Goal: Transaction & Acquisition: Purchase product/service

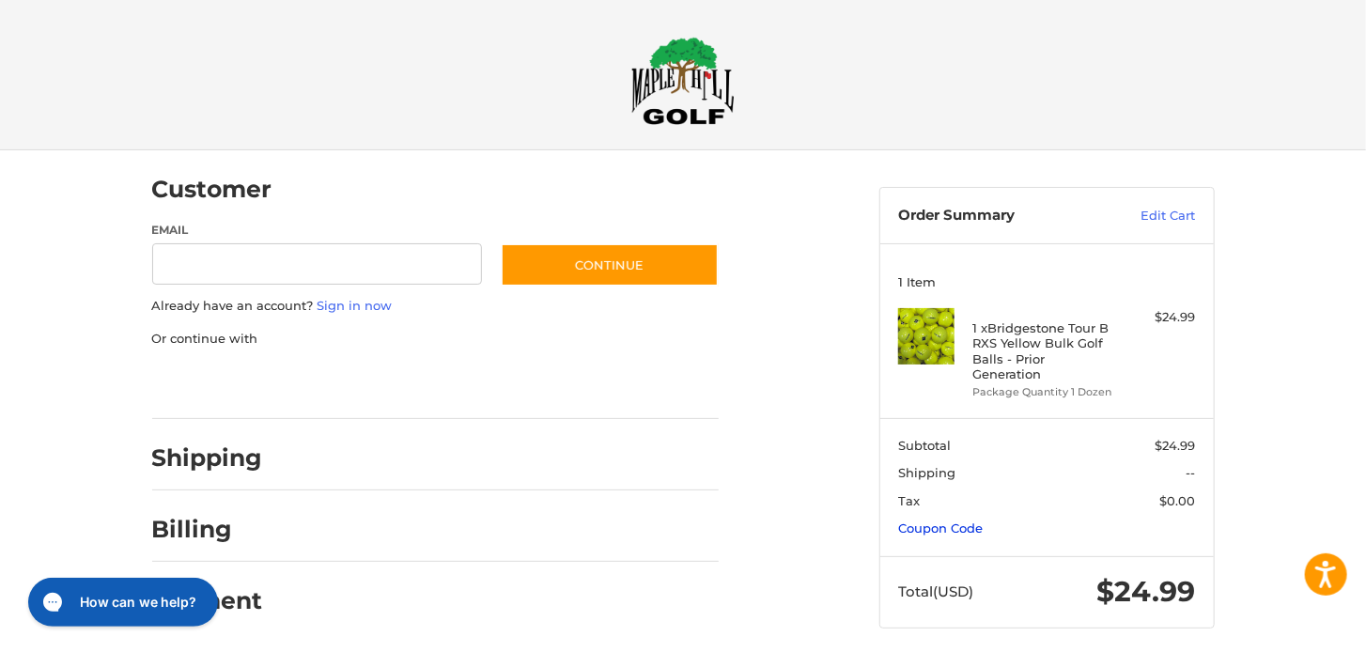
click at [942, 521] on link "Coupon Code" at bounding box center [940, 528] width 85 height 15
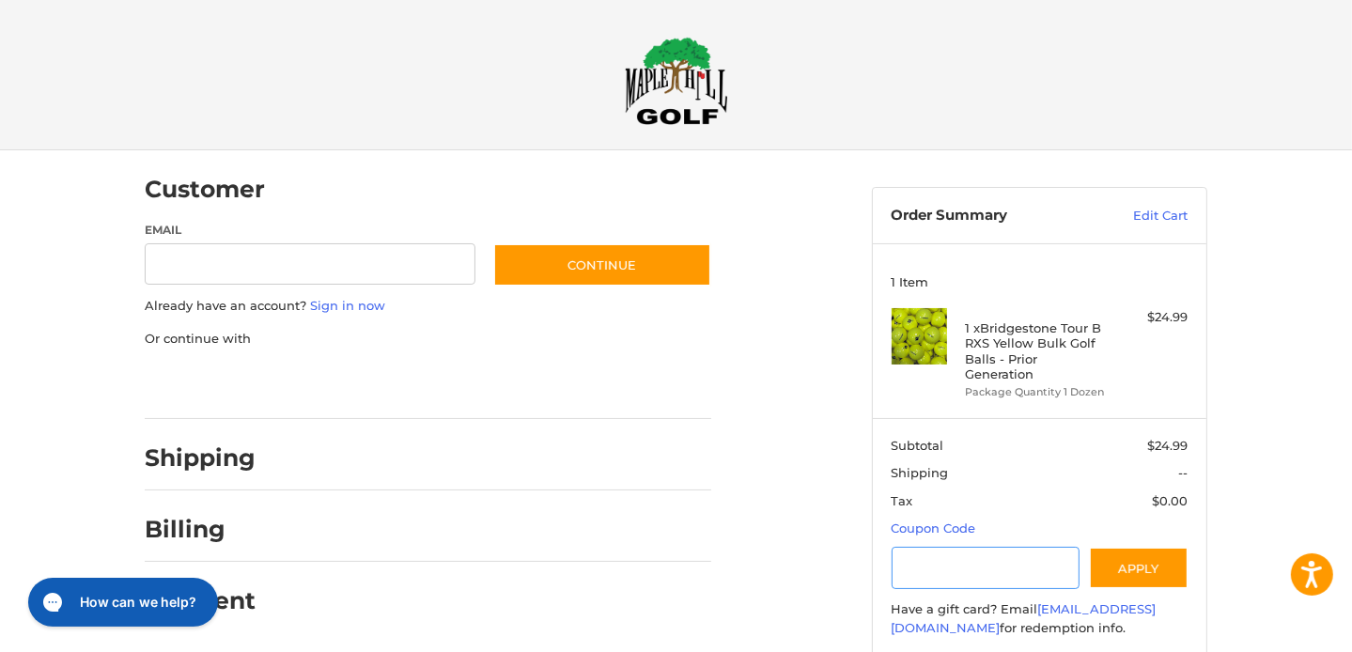
click at [947, 550] on input "Gift Certificate or Coupon Code" at bounding box center [986, 568] width 189 height 42
type input "******"
click at [1128, 554] on button "Apply" at bounding box center [1139, 568] width 100 height 42
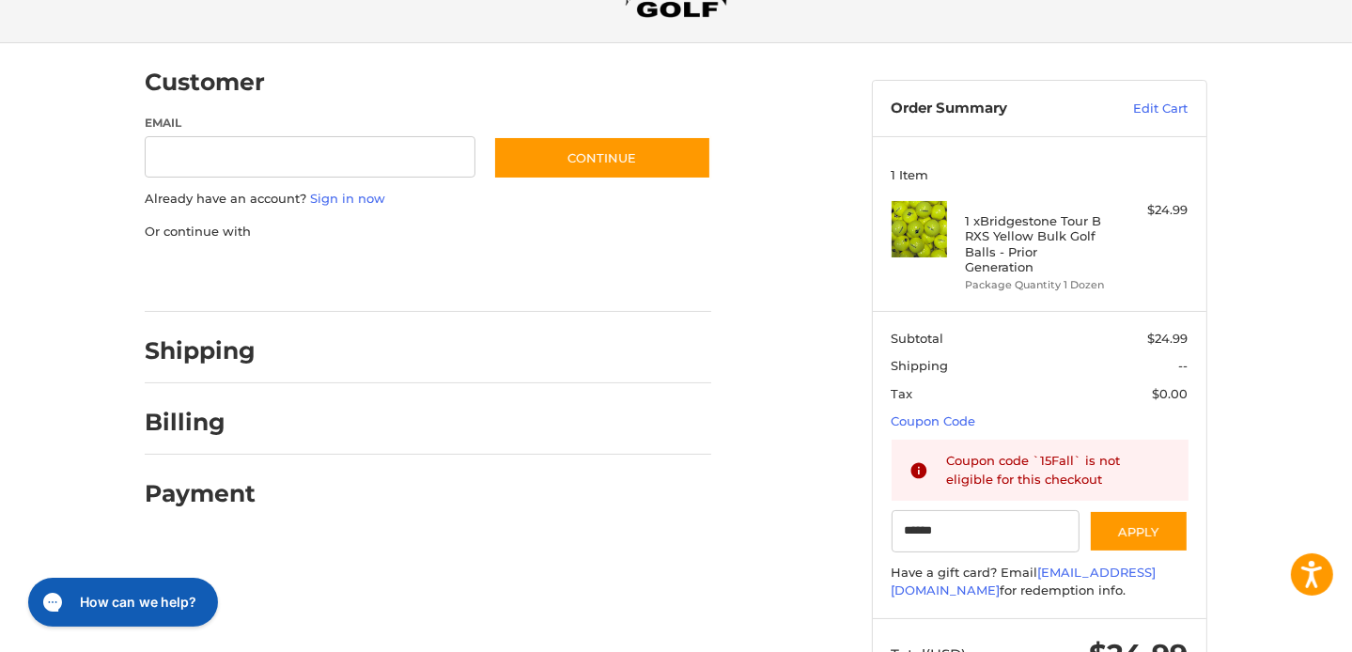
scroll to position [165, 0]
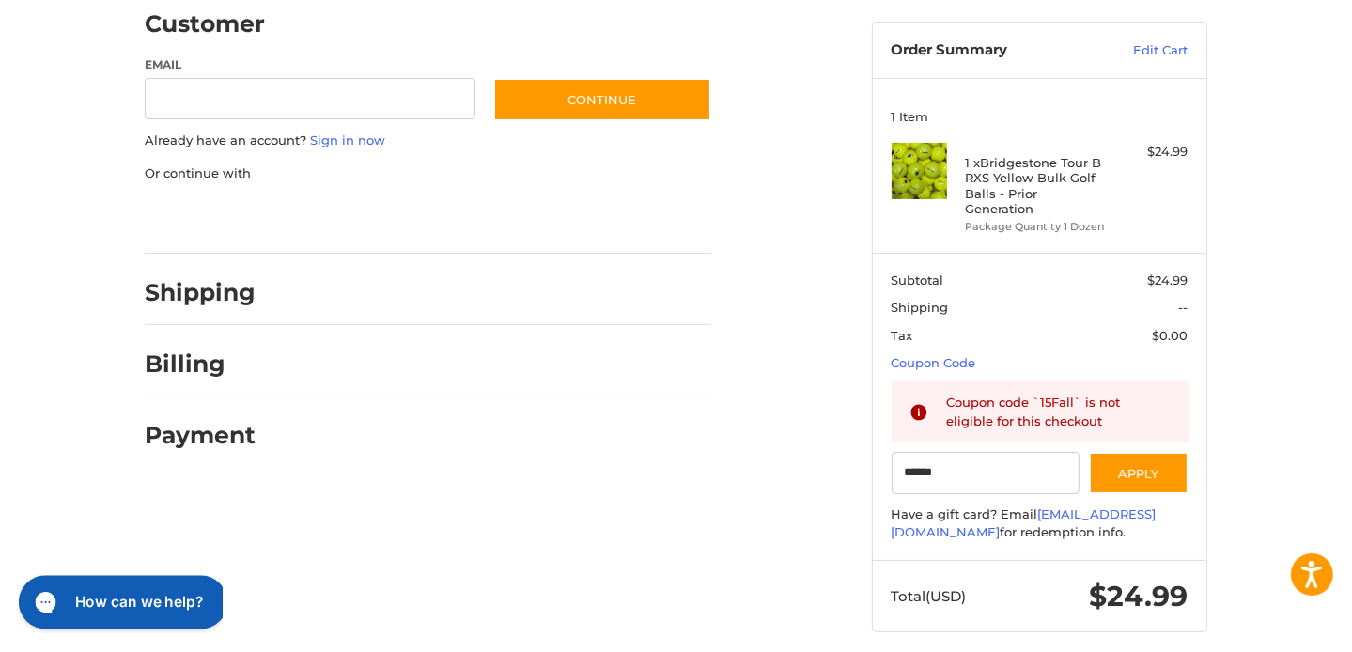
click at [142, 588] on button "How can we help?" at bounding box center [123, 601] width 209 height 54
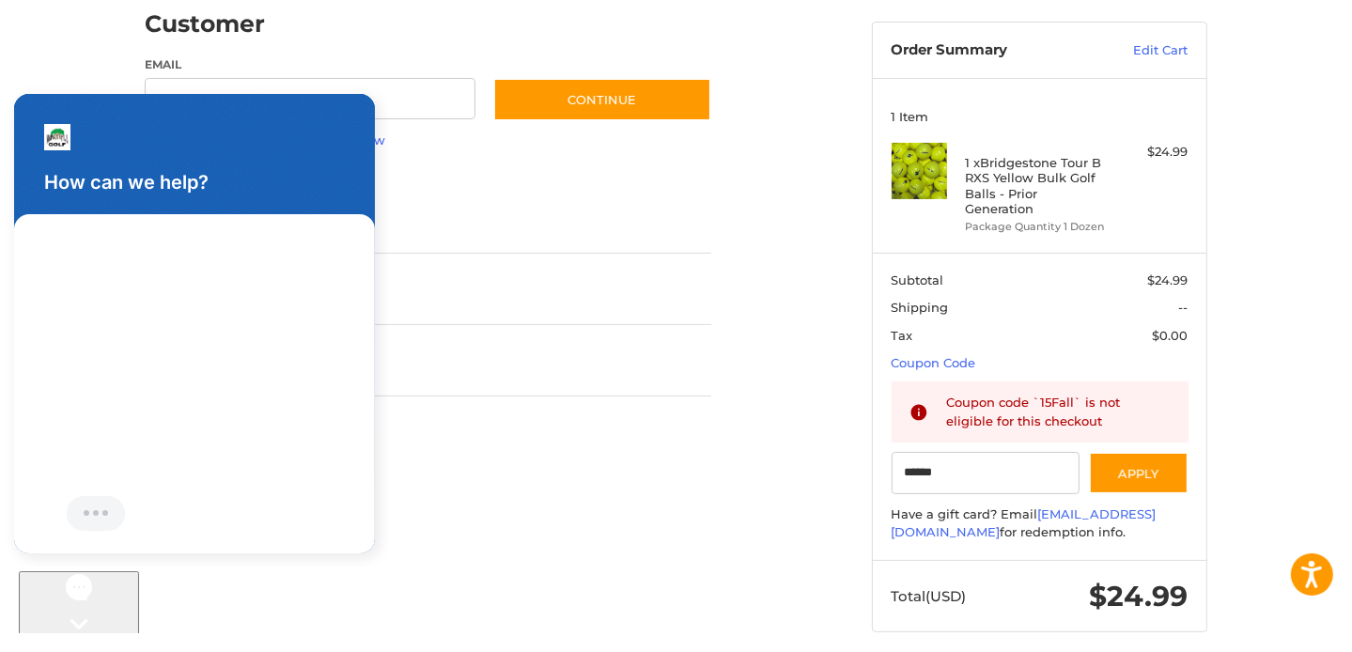
scroll to position [0, 0]
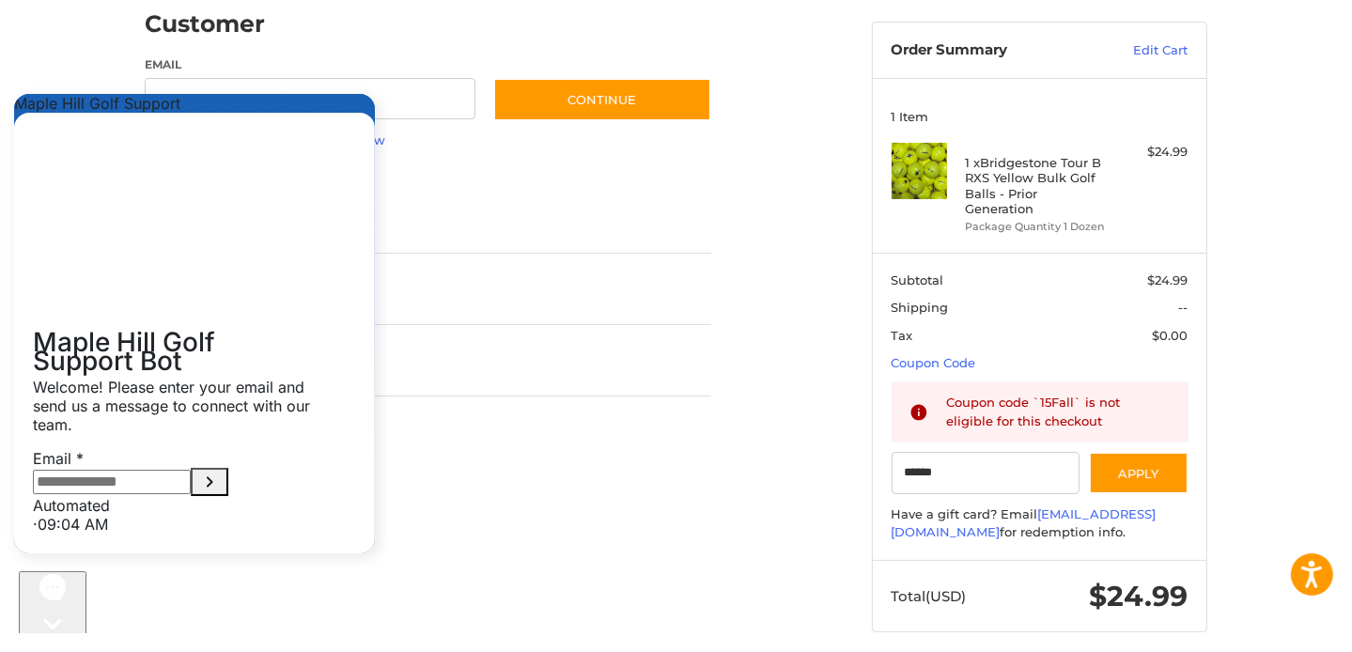
click at [19, 570] on button "How can we help?" at bounding box center [53, 649] width 68 height 159
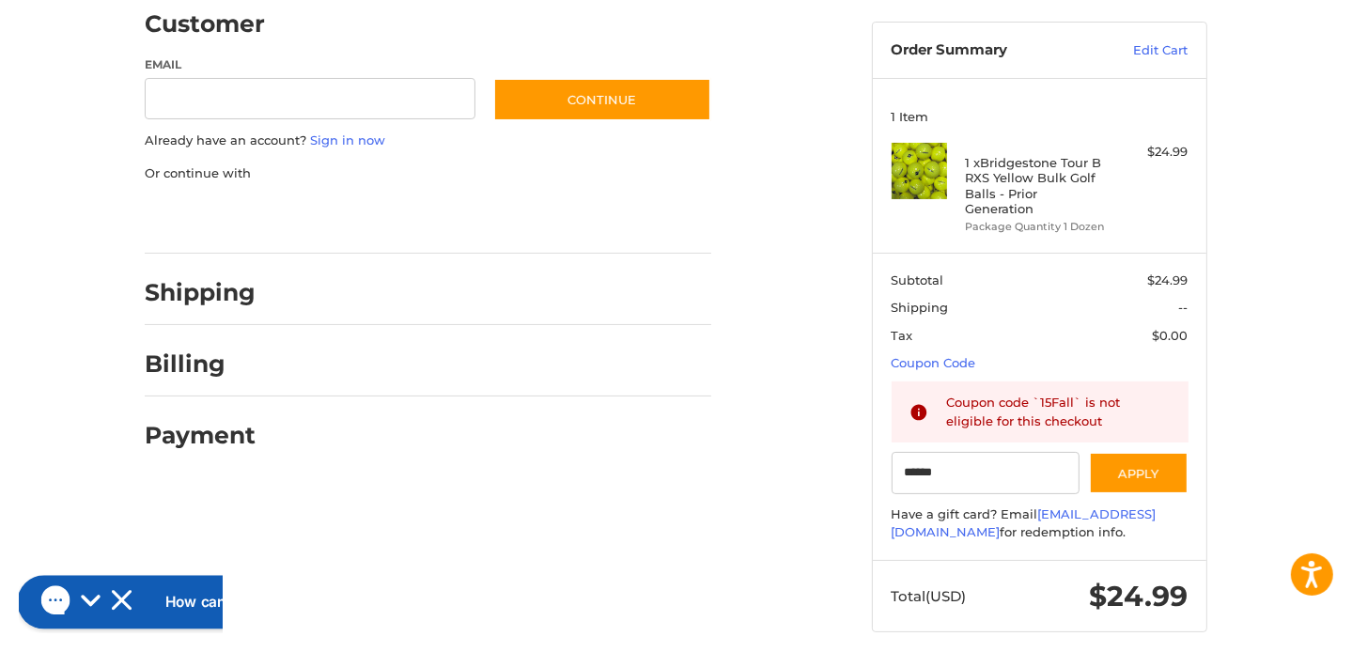
click at [165, 600] on h2 "How can we help?" at bounding box center [229, 601] width 128 height 21
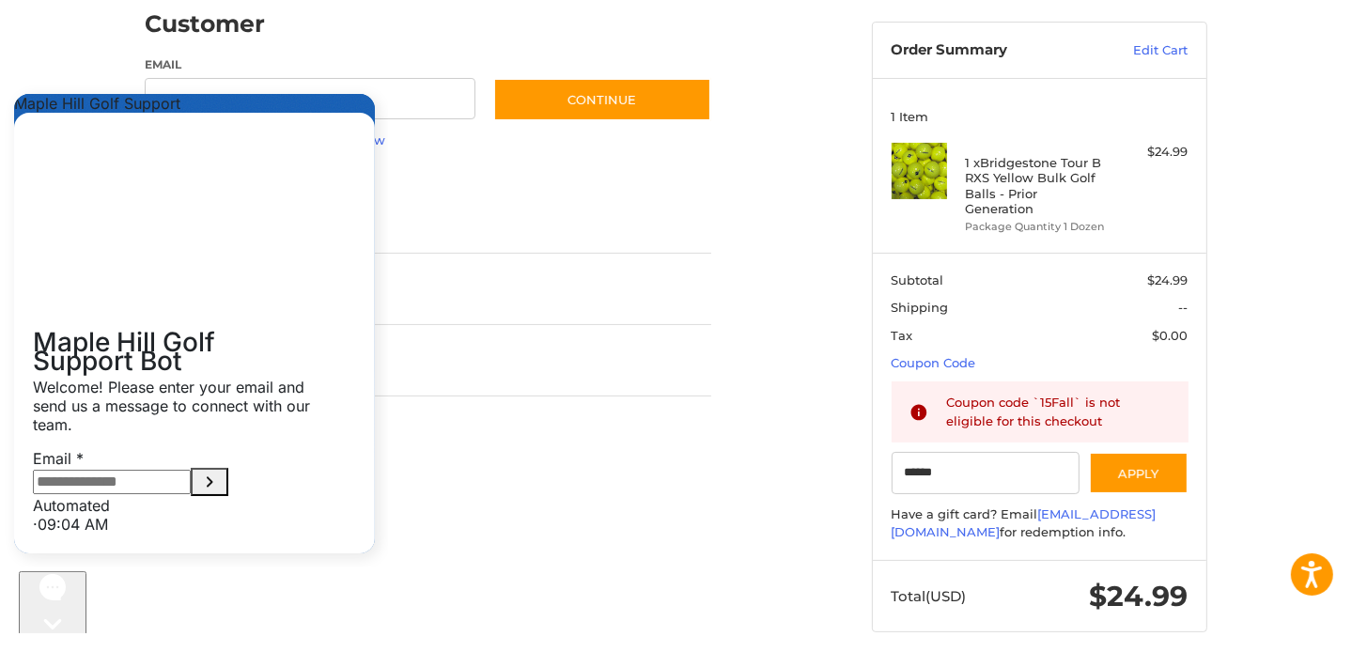
click at [227, 377] on p "Welcome! Please enter your email and send us a message to connect with our team." at bounding box center [176, 405] width 286 height 56
click at [553, 531] on div "Customer Guest Customer Email Subscribe to our newsletter. Continue Already hav…" at bounding box center [677, 327] width 1128 height 684
drag, startPoint x: 666, startPoint y: 160, endPoint x: 783, endPoint y: 101, distance: 130.7
click at [783, 101] on ol "Customer Guest Customer Email Subscribe to our newsletter. Continue Already hav…" at bounding box center [465, 226] width 640 height 482
click at [1169, 51] on link "Edit Cart" at bounding box center [1141, 50] width 95 height 19
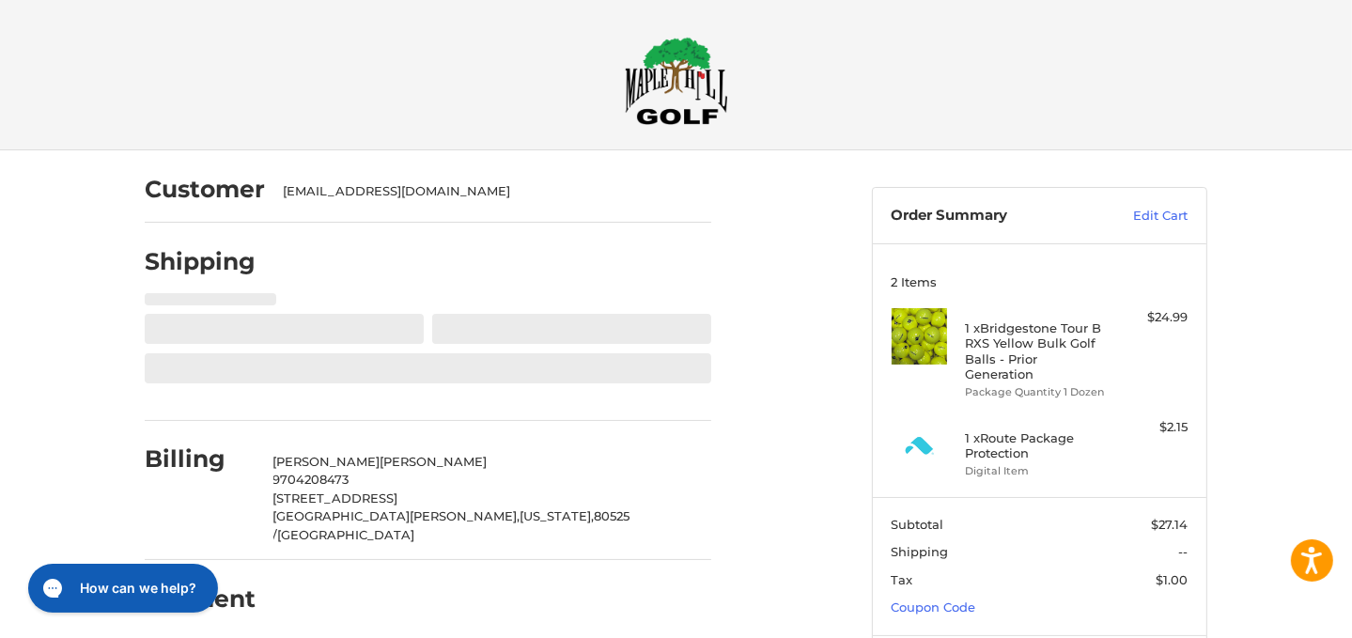
select select "**"
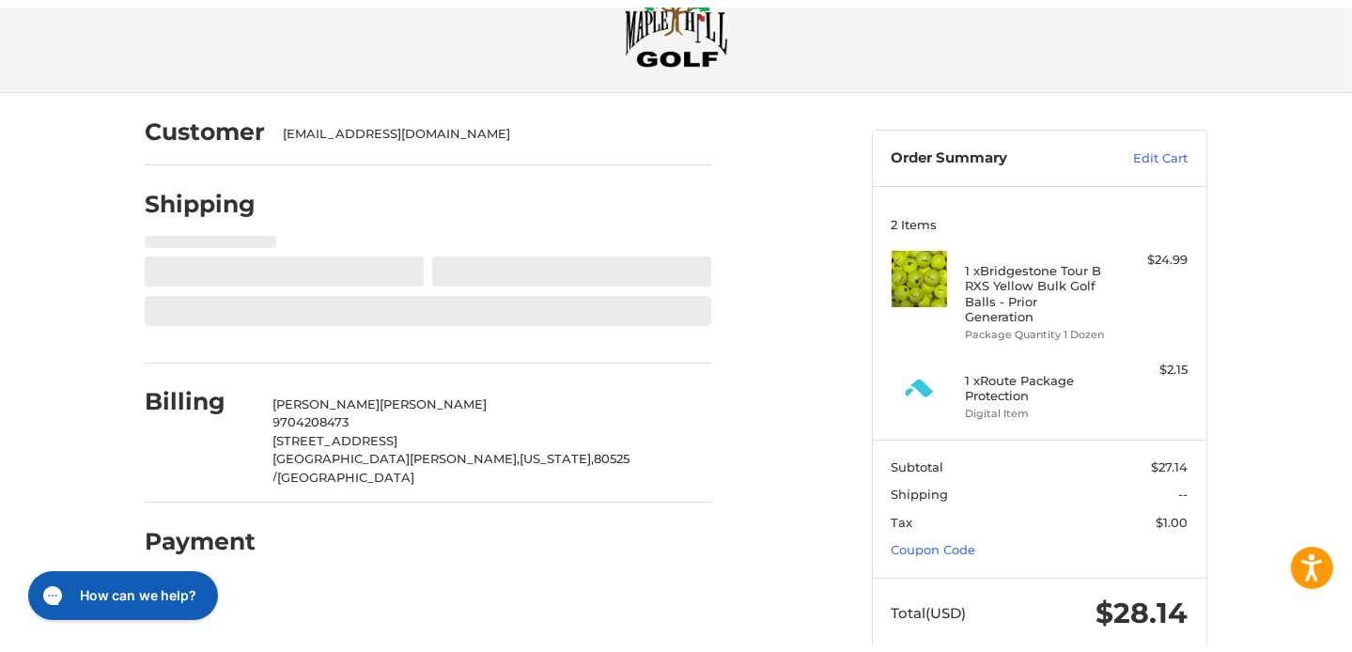
scroll to position [89, 0]
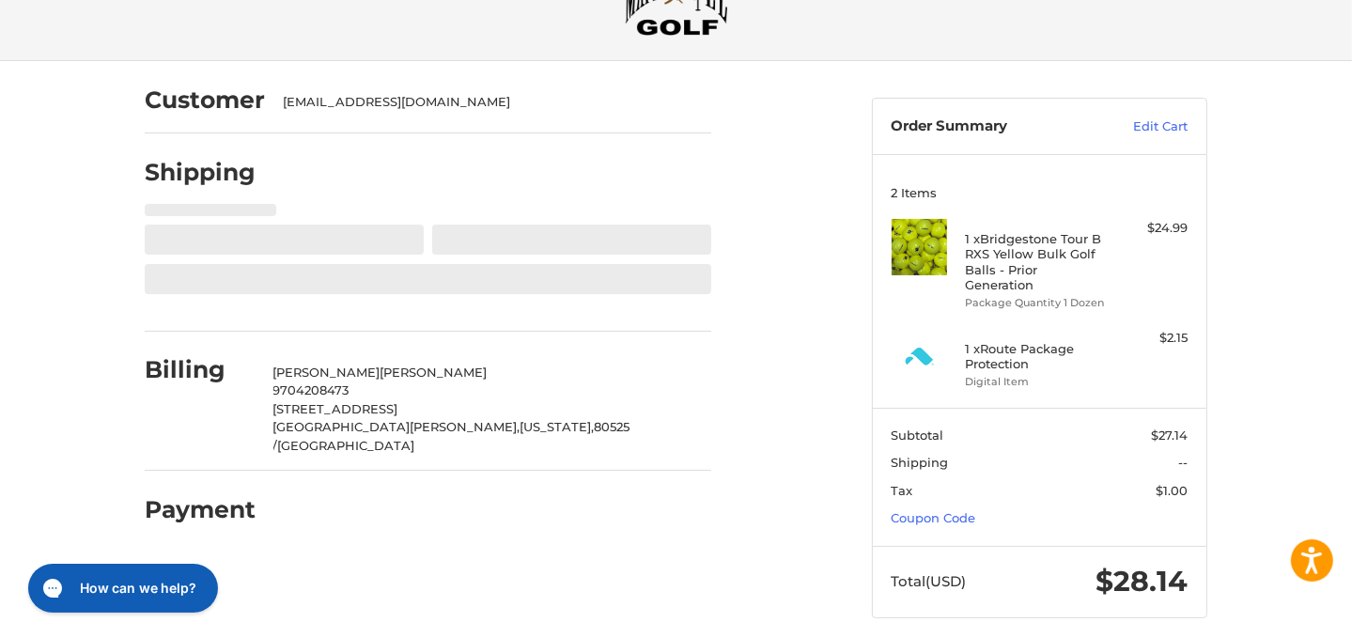
select select "**"
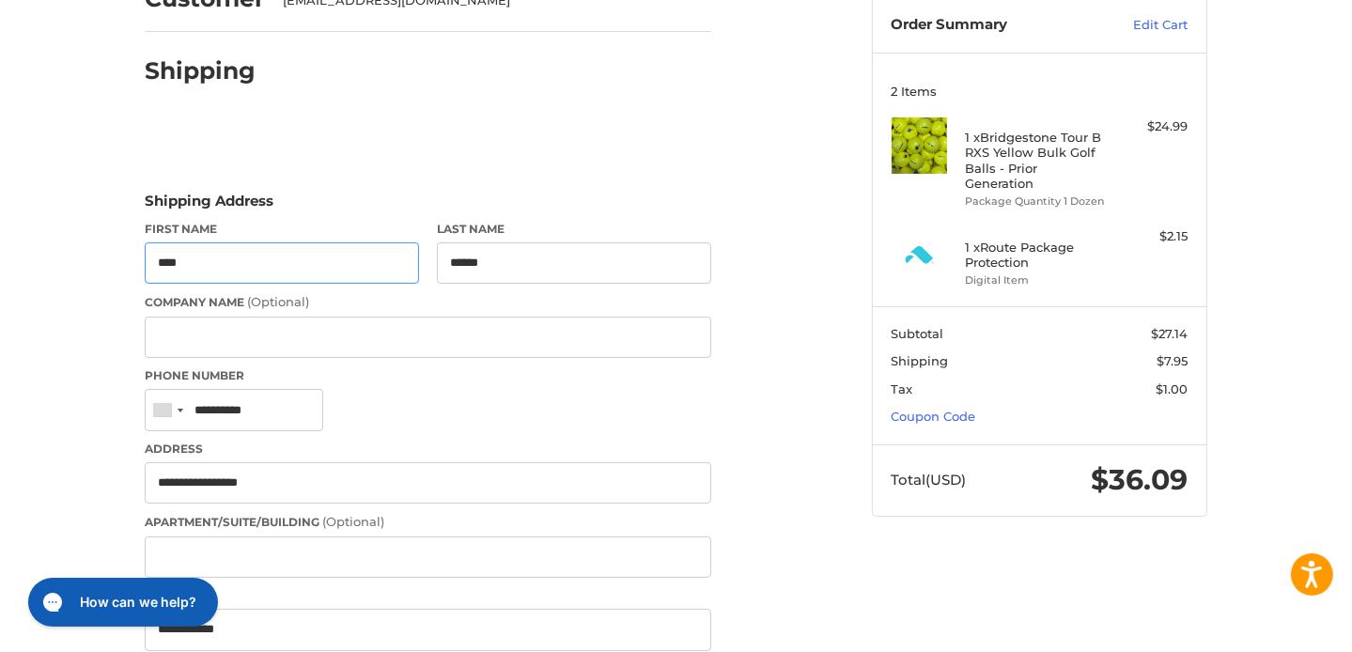
scroll to position [0, 0]
